Goal: Navigation & Orientation: Find specific page/section

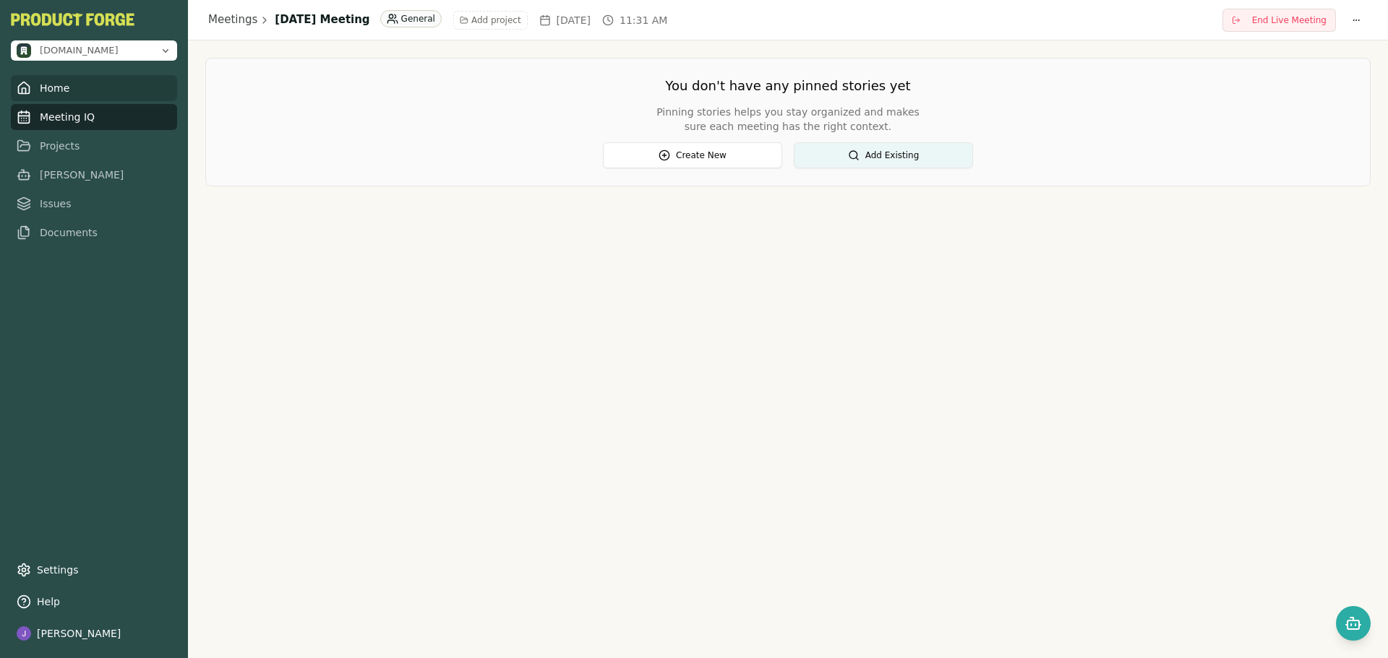
click at [72, 95] on link "Home" at bounding box center [94, 88] width 166 height 26
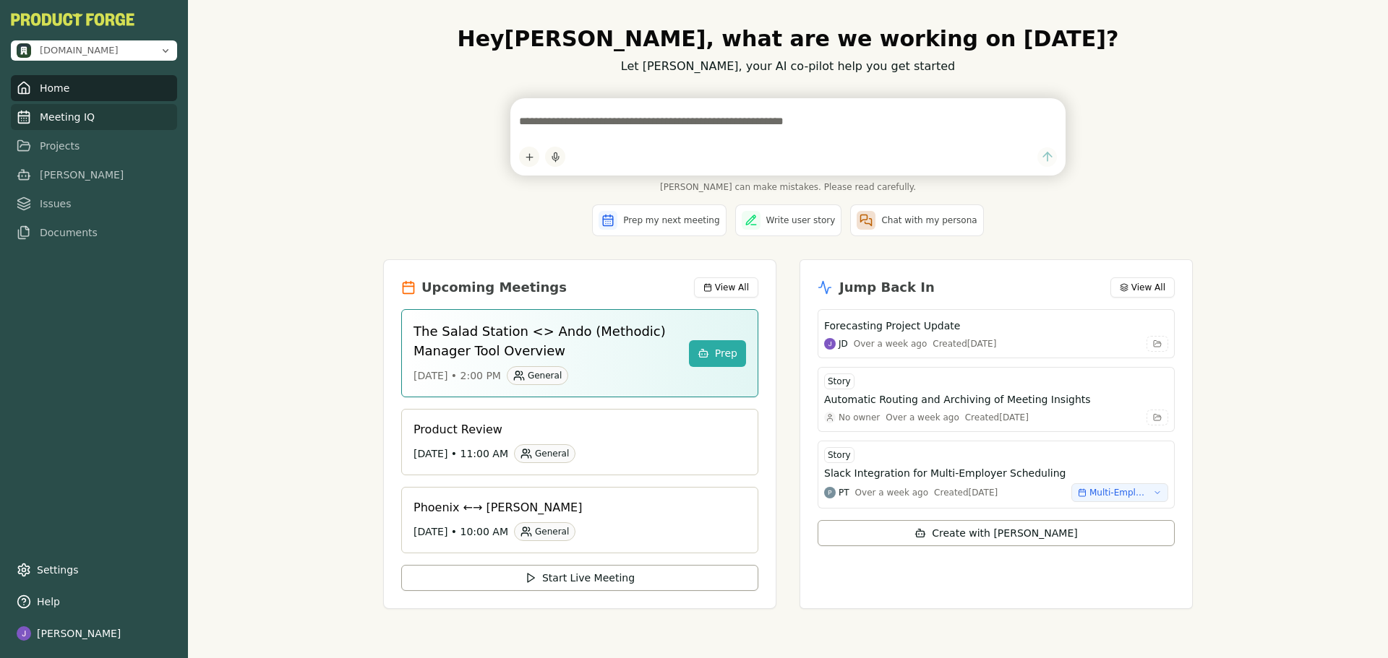
click at [86, 116] on link "Meeting IQ" at bounding box center [94, 117] width 166 height 26
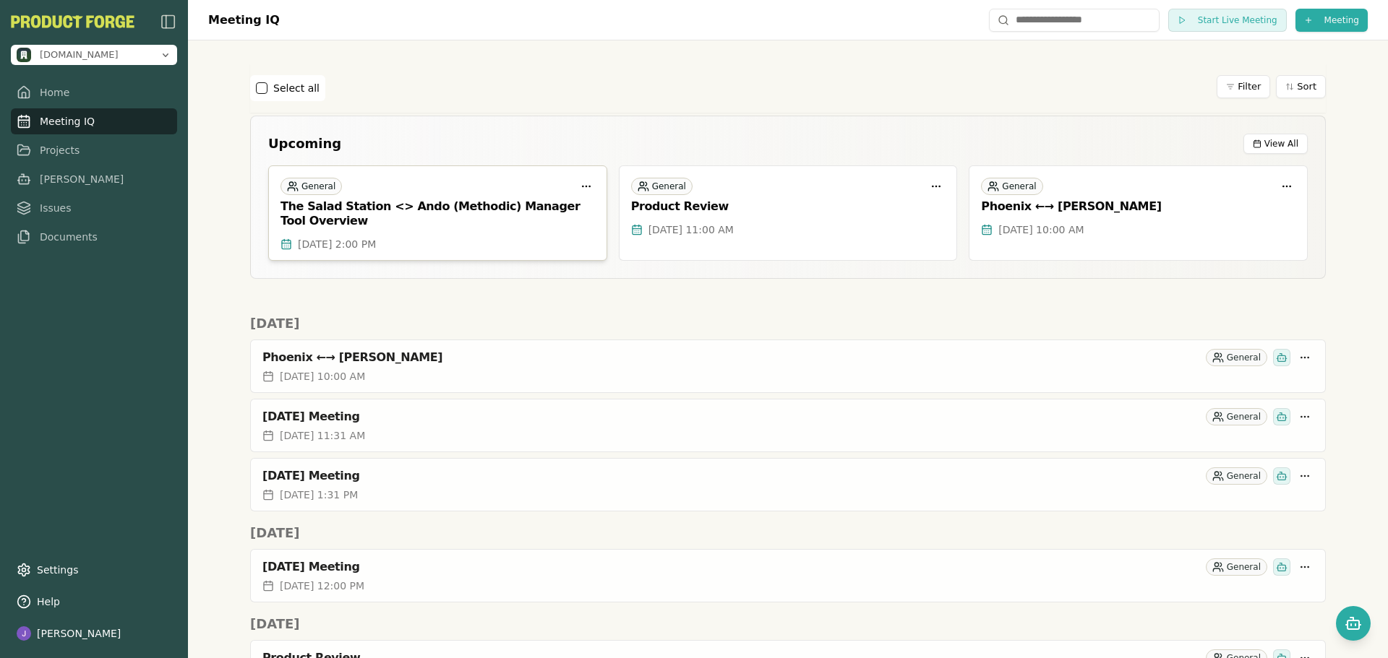
click at [540, 246] on div "[DATE] 2:00 PM" at bounding box center [437, 244] width 314 height 14
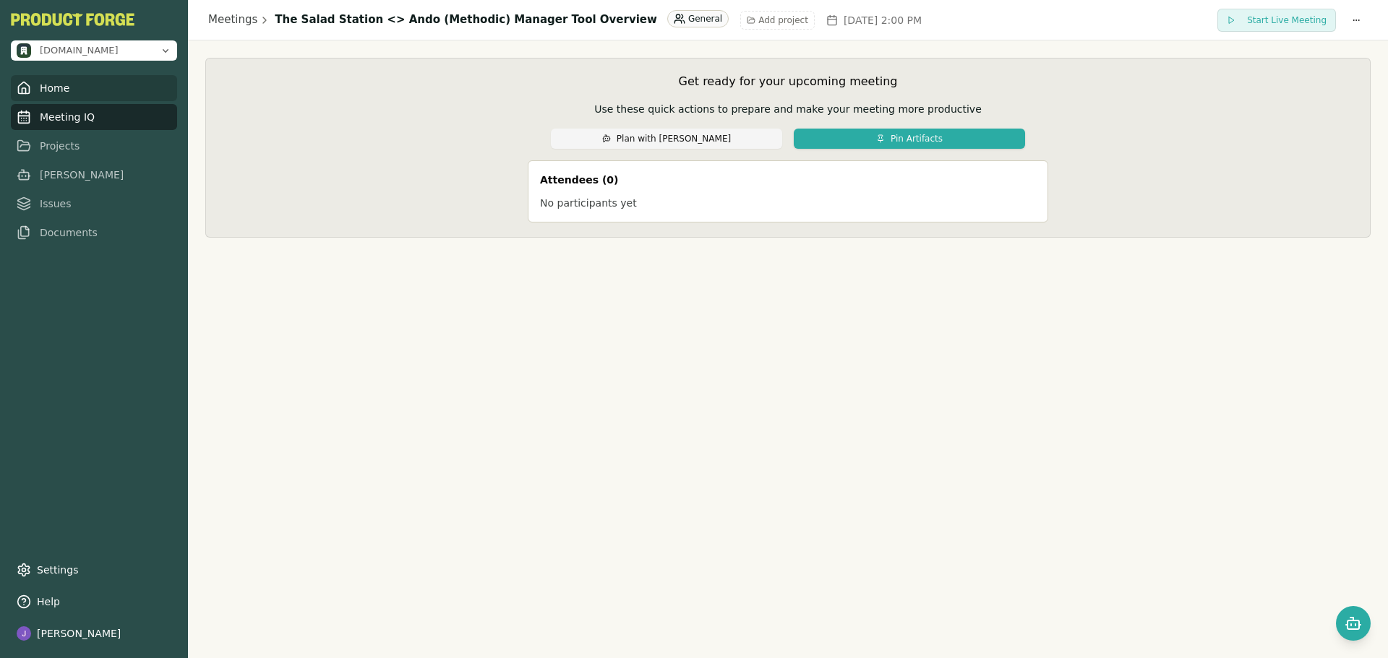
click at [72, 87] on link "Home" at bounding box center [94, 88] width 166 height 26
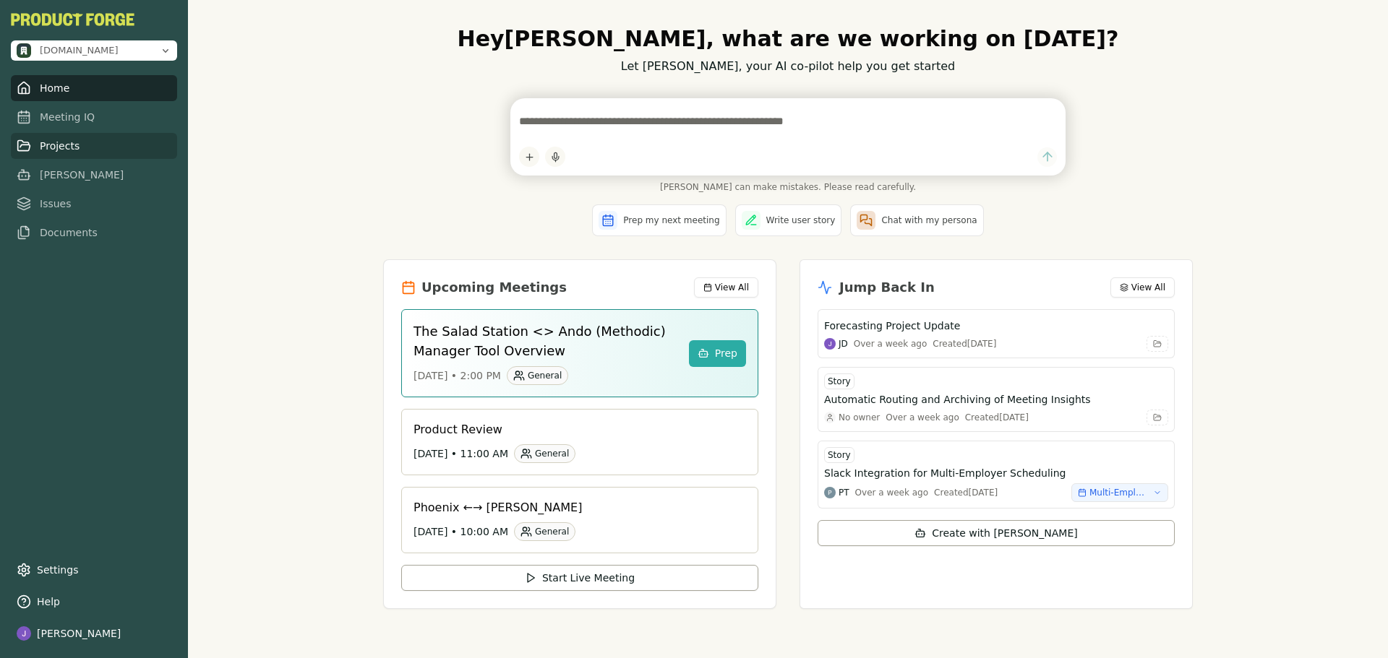
click at [78, 145] on link "Projects" at bounding box center [94, 146] width 166 height 26
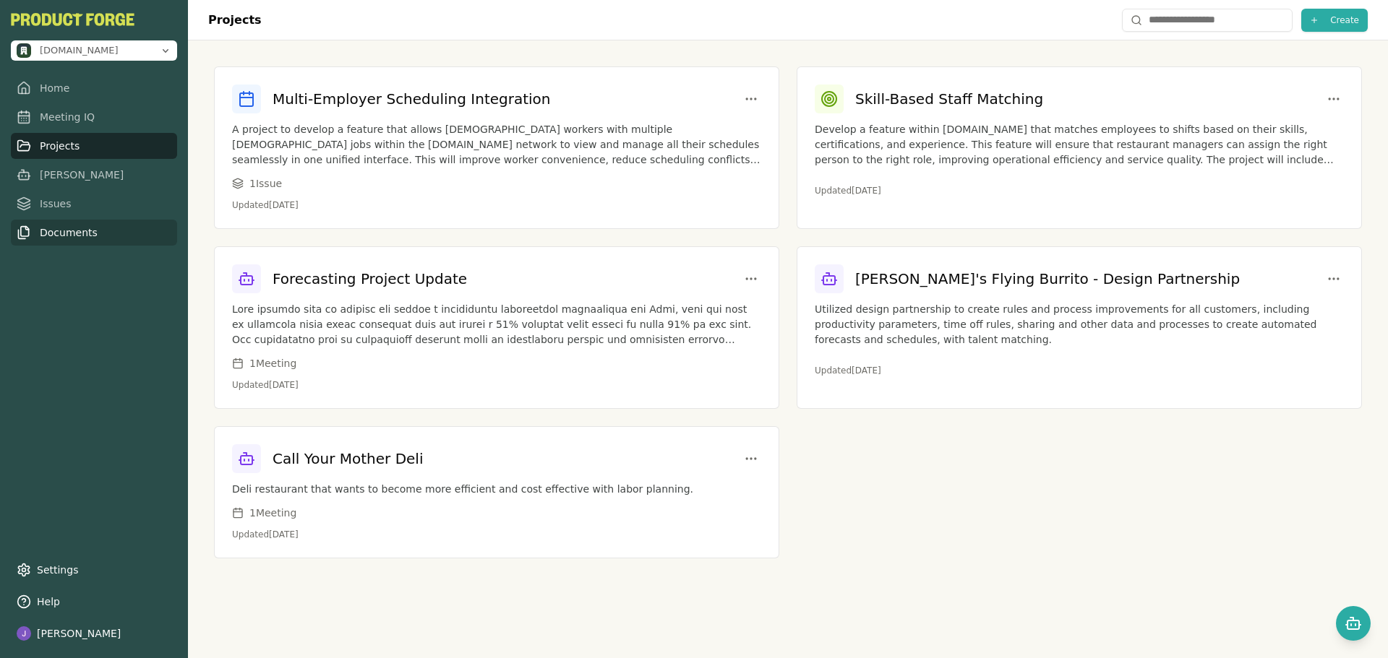
click at [59, 244] on link "Documents" at bounding box center [94, 233] width 166 height 26
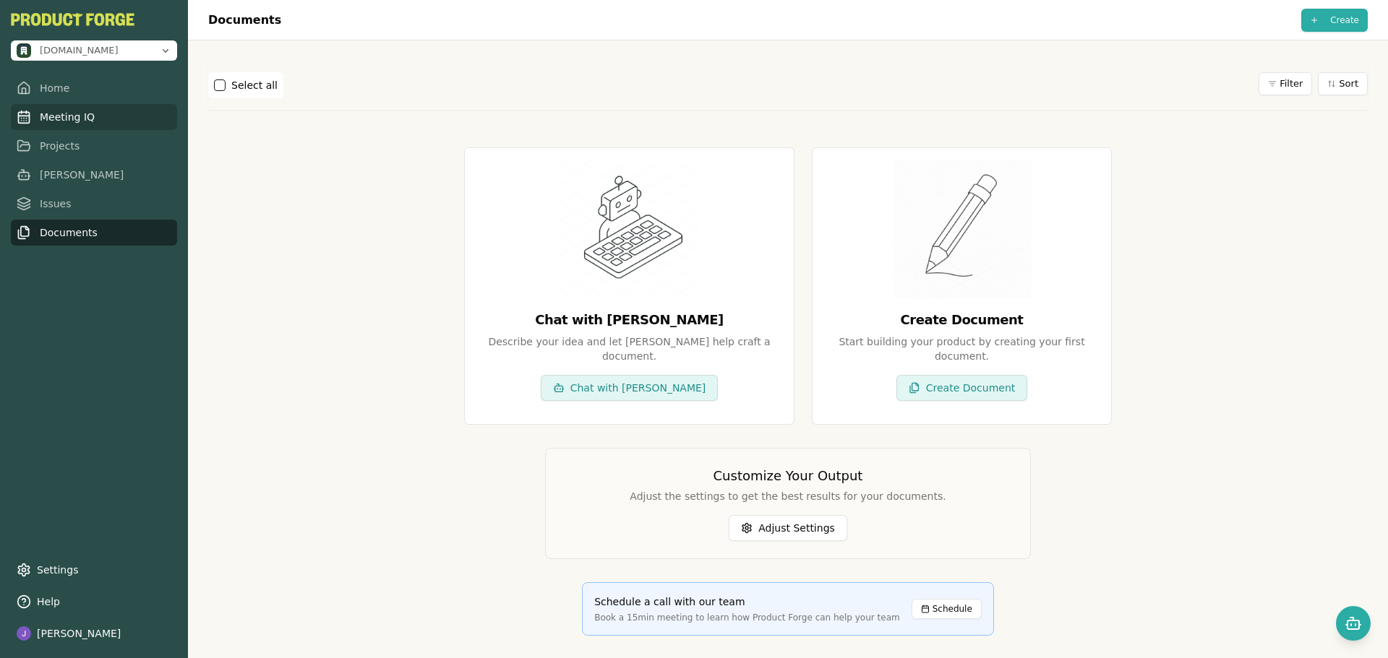
click at [63, 126] on link "Meeting IQ" at bounding box center [94, 117] width 166 height 26
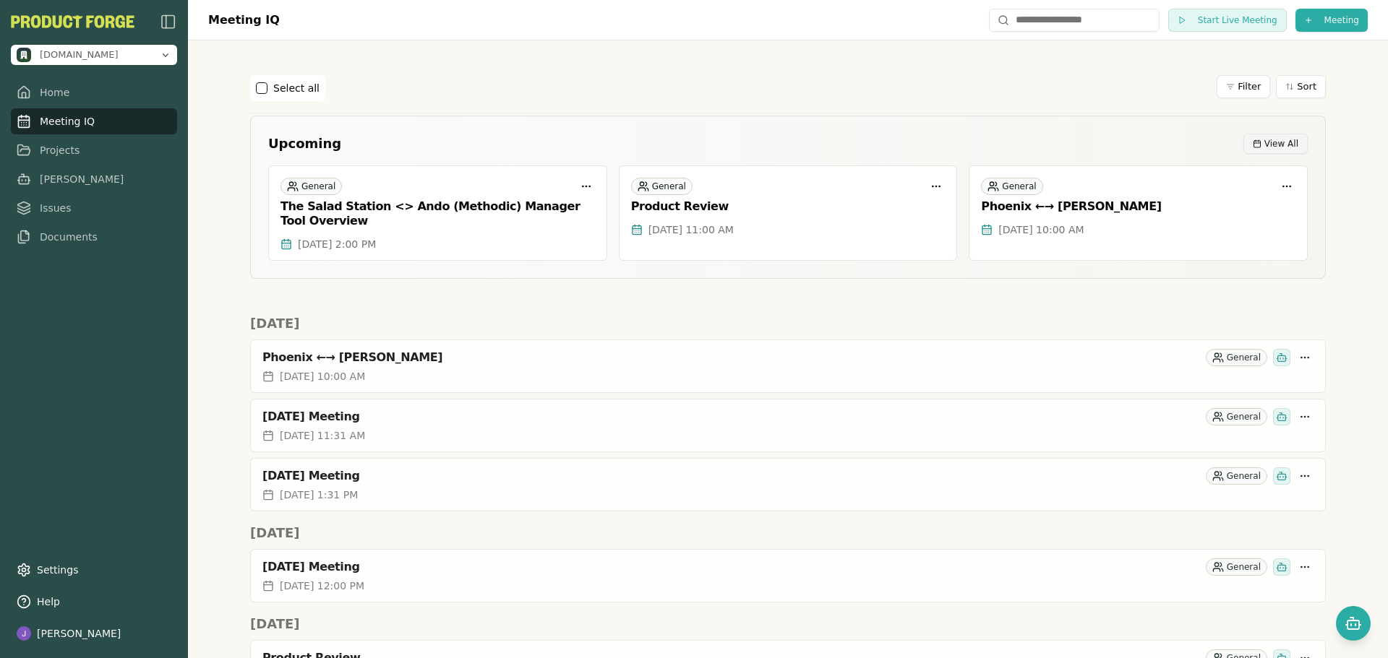
click at [1267, 140] on span "View All" at bounding box center [1281, 144] width 34 height 12
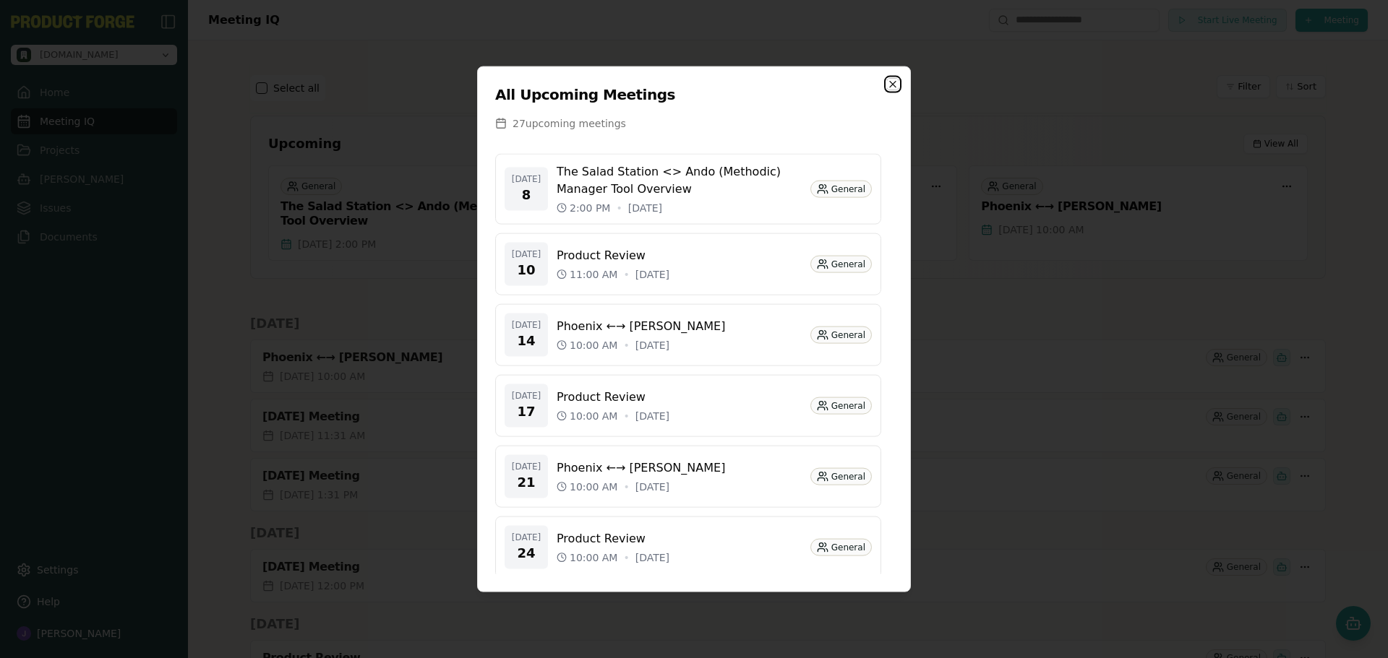
click at [895, 88] on icon "button" at bounding box center [893, 84] width 12 height 12
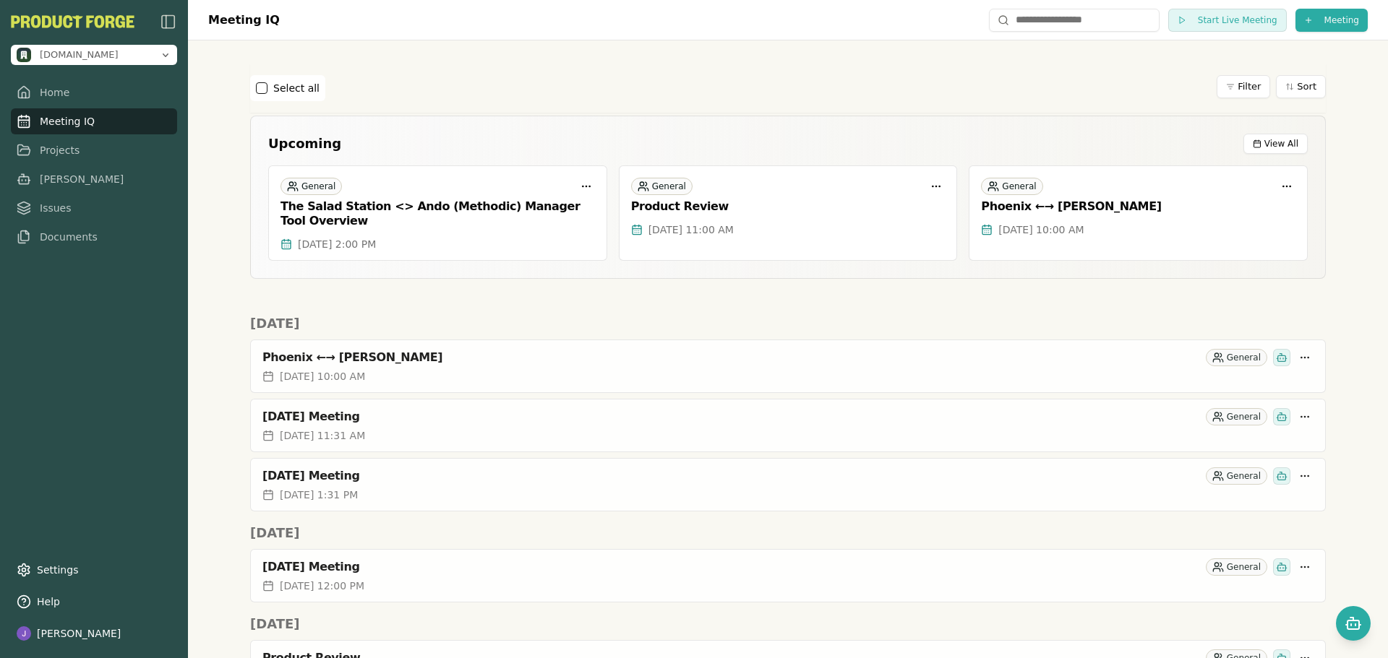
click at [1308, 27] on html "[DOMAIN_NAME] Home Meeting IQ Projects [PERSON_NAME] Issues Documents Settings …" at bounding box center [694, 329] width 1388 height 658
click at [1336, 181] on html "[DOMAIN_NAME] Home Meeting IQ Projects [PERSON_NAME] Issues Documents Settings …" at bounding box center [694, 329] width 1388 height 658
click at [1229, 87] on html "[DOMAIN_NAME] Home Meeting IQ Projects [PERSON_NAME] Issues Documents Settings …" at bounding box center [694, 329] width 1388 height 658
click at [1077, 80] on html "[DOMAIN_NAME] Home Meeting IQ Projects [PERSON_NAME] Issues Documents Settings …" at bounding box center [694, 329] width 1388 height 658
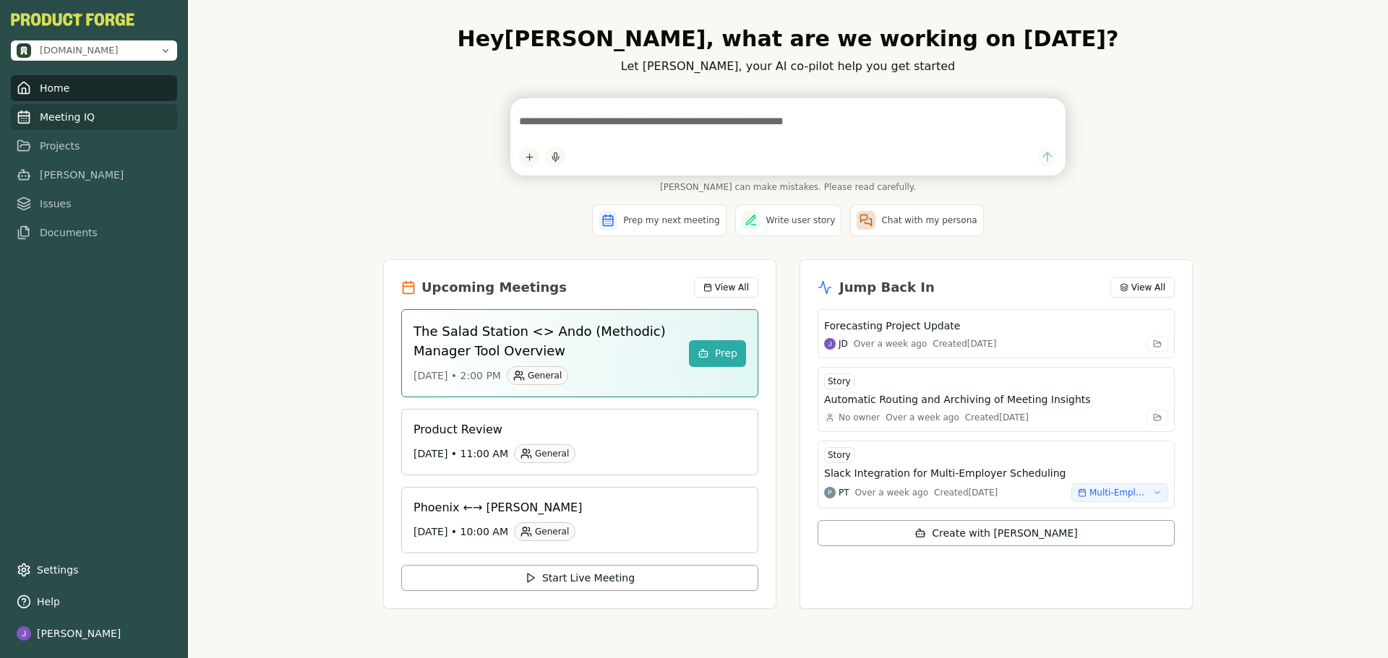
click at [73, 119] on link "Meeting IQ" at bounding box center [94, 117] width 166 height 26
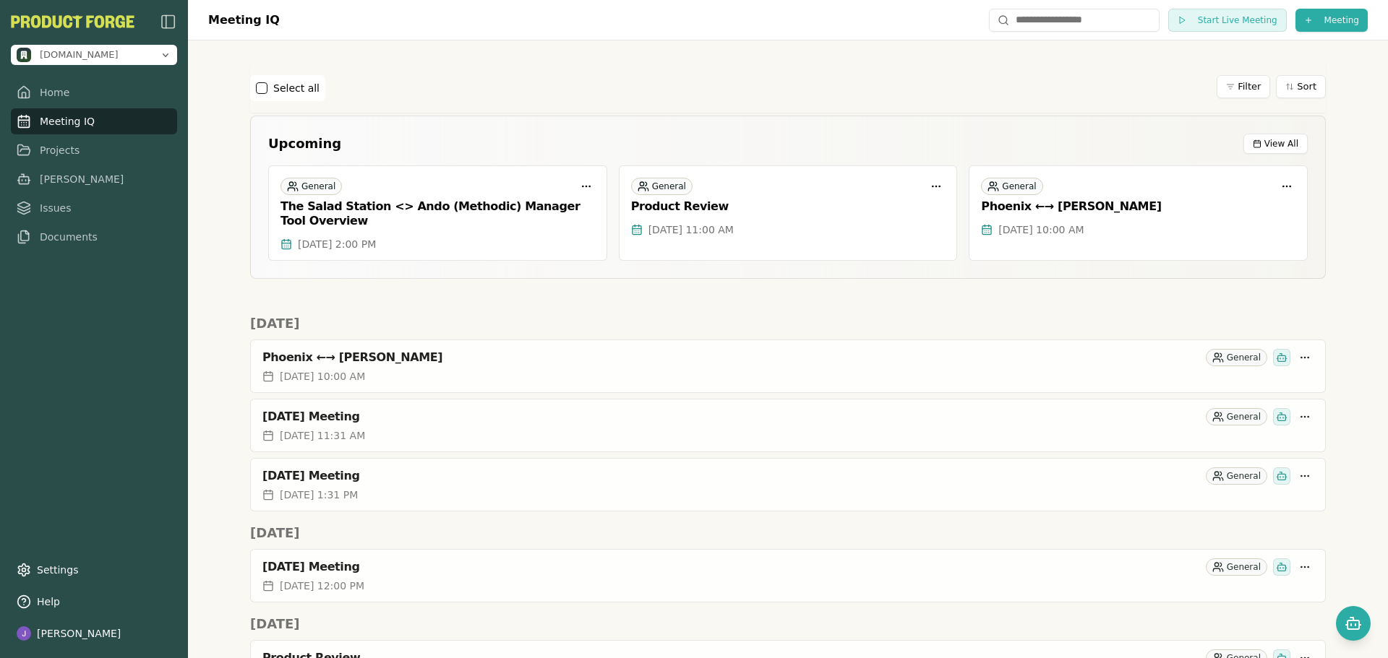
click at [481, 91] on div "Select all Filter Sort" at bounding box center [788, 88] width 1076 height 26
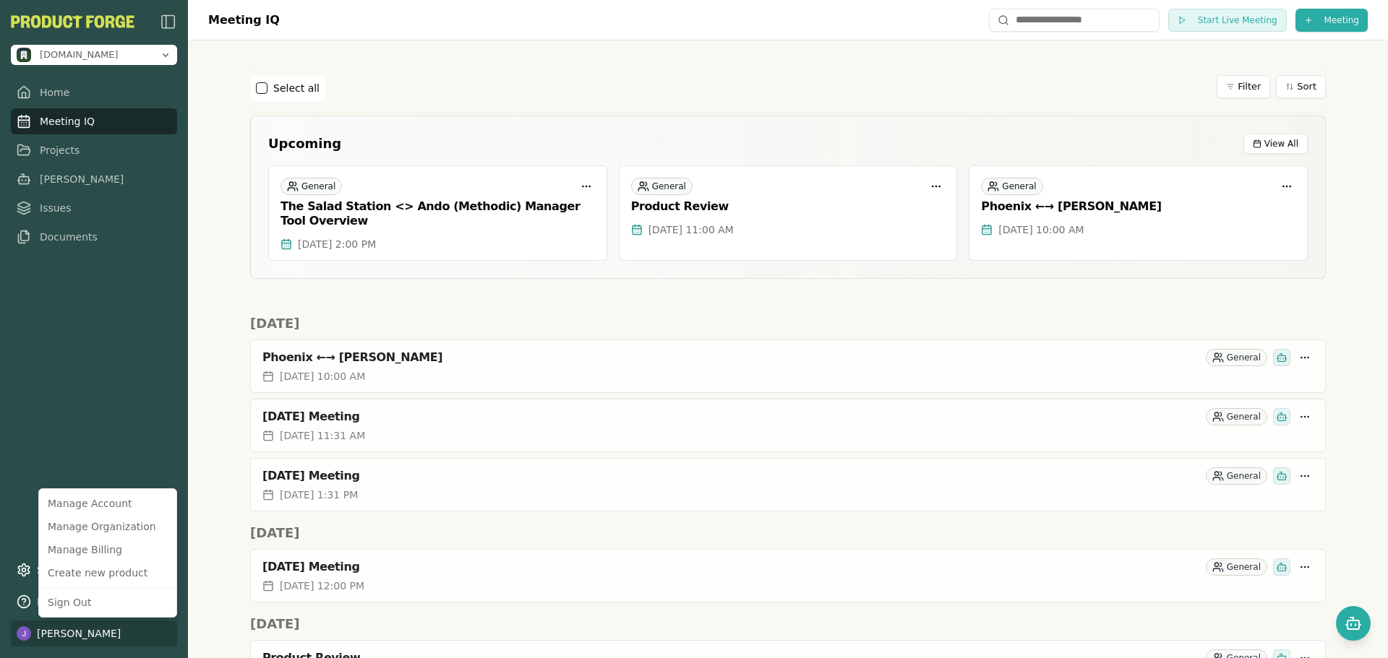
click at [93, 630] on html "[DOMAIN_NAME] Home Meeting IQ Projects [PERSON_NAME] Issues Documents Settings …" at bounding box center [694, 329] width 1388 height 658
click at [102, 604] on div "Sign Out" at bounding box center [108, 602] width 132 height 23
